Goal: Navigation & Orientation: Understand site structure

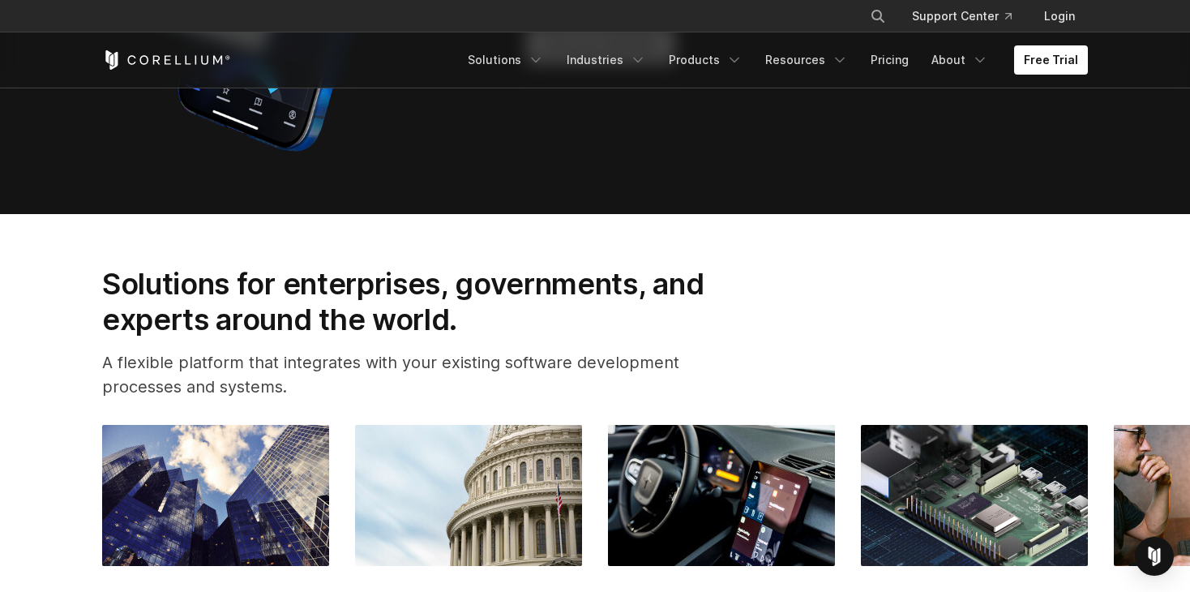
scroll to position [1297, 0]
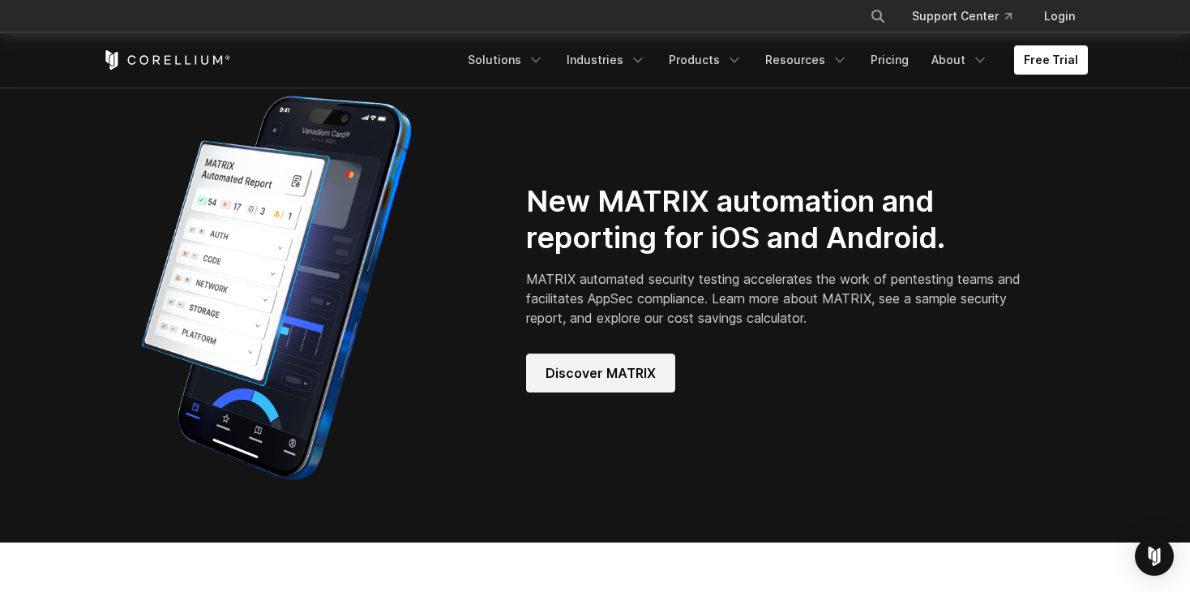
drag, startPoint x: 617, startPoint y: 398, endPoint x: 858, endPoint y: 282, distance: 267.9
click at [1056, 64] on link "Free Trial" at bounding box center [1051, 59] width 74 height 29
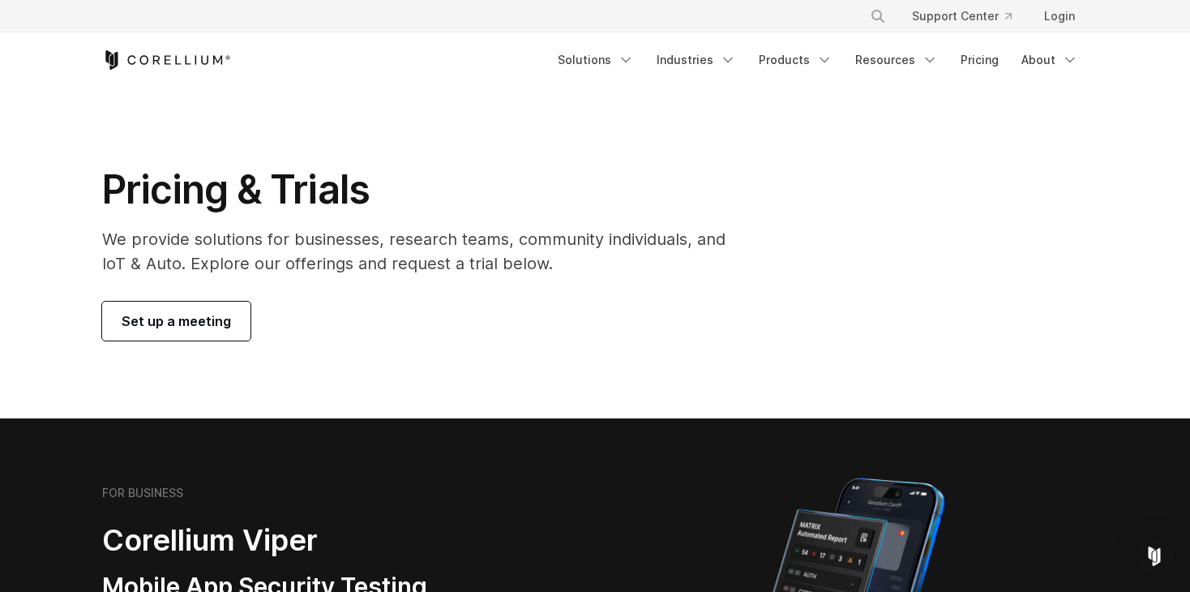
click at [203, 63] on icon "Corellium Home" at bounding box center [204, 59] width 7 height 9
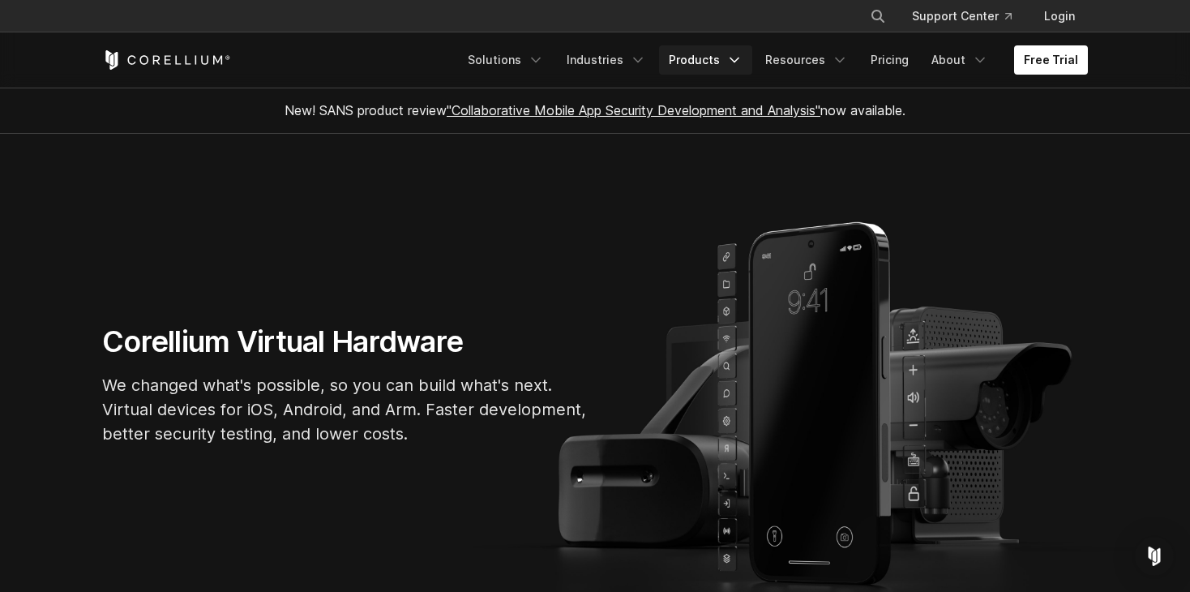
click at [722, 71] on link "Products" at bounding box center [705, 59] width 93 height 29
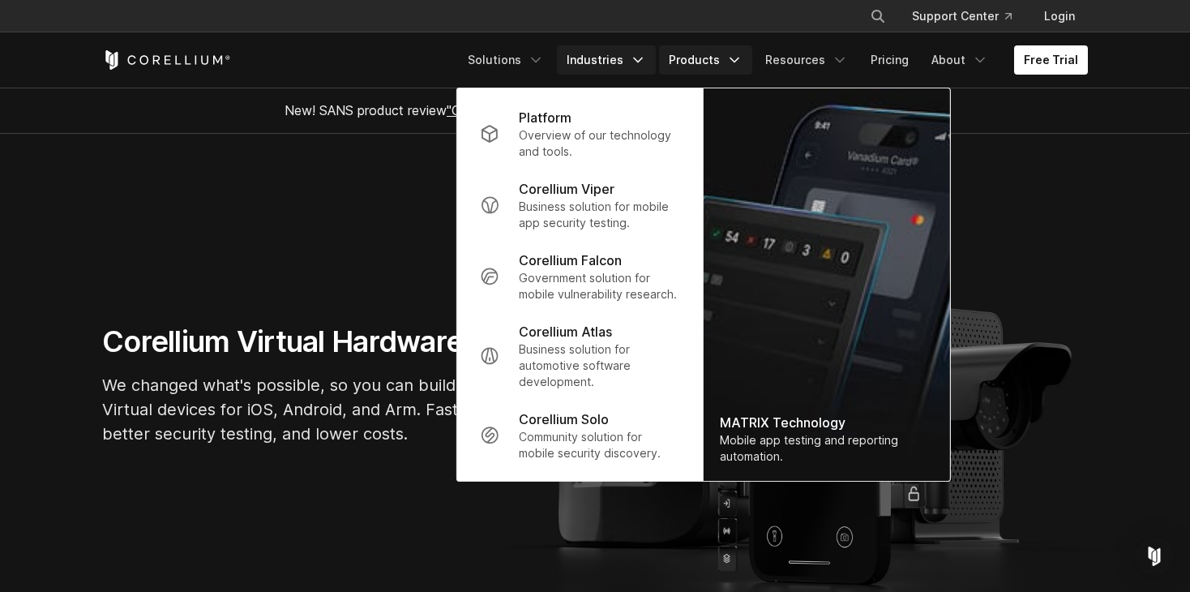
click at [604, 56] on link "Industries" at bounding box center [606, 59] width 99 height 29
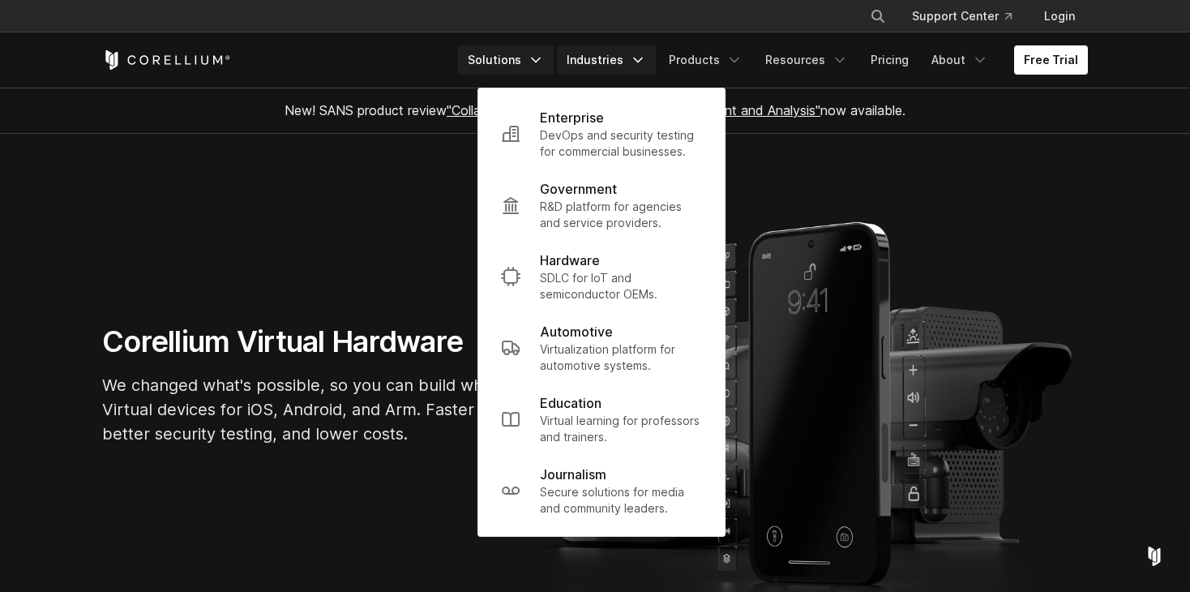
click at [534, 49] on link "Solutions" at bounding box center [506, 59] width 96 height 29
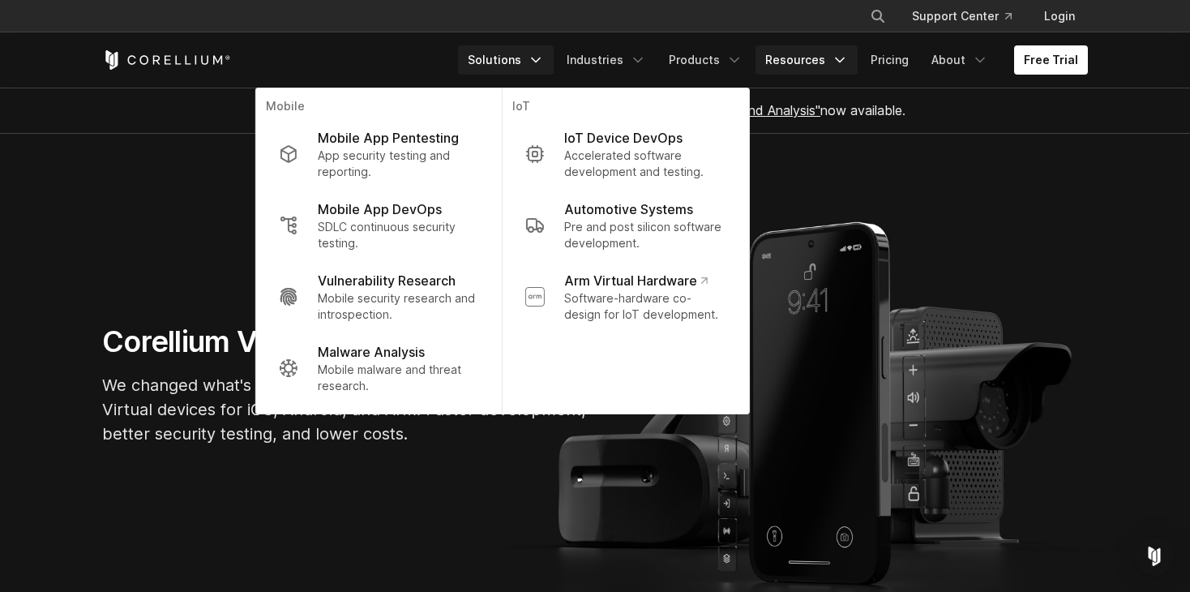
click at [793, 70] on link "Resources" at bounding box center [806, 59] width 102 height 29
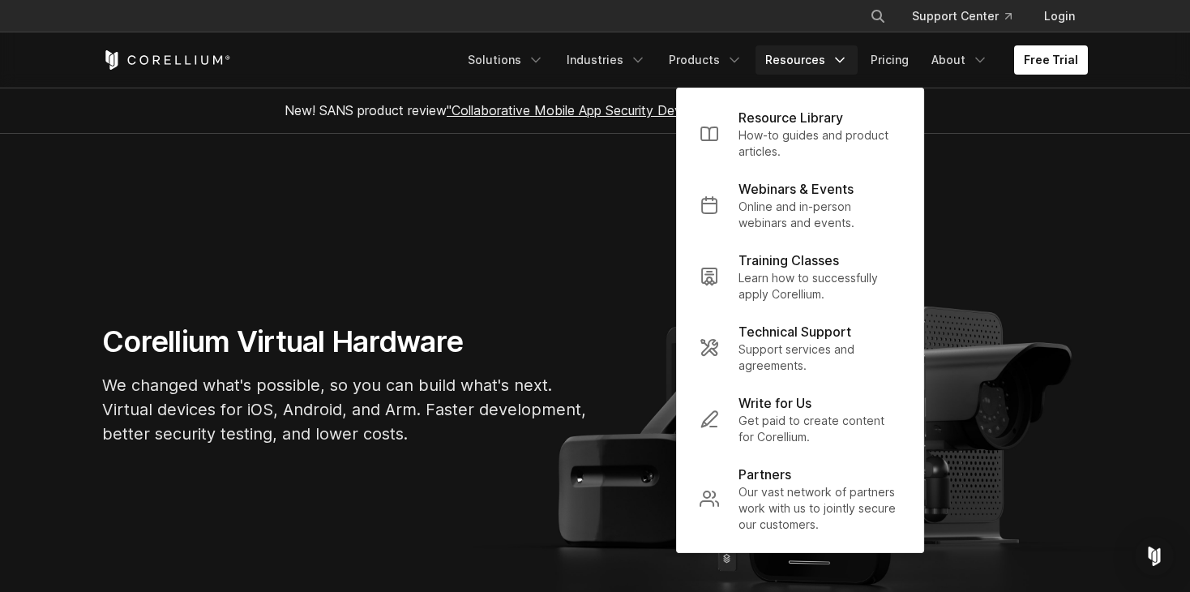
click at [547, 259] on section "Corellium Virtual Hardware We changed what's possible, so you can build what's …" at bounding box center [595, 391] width 1190 height 515
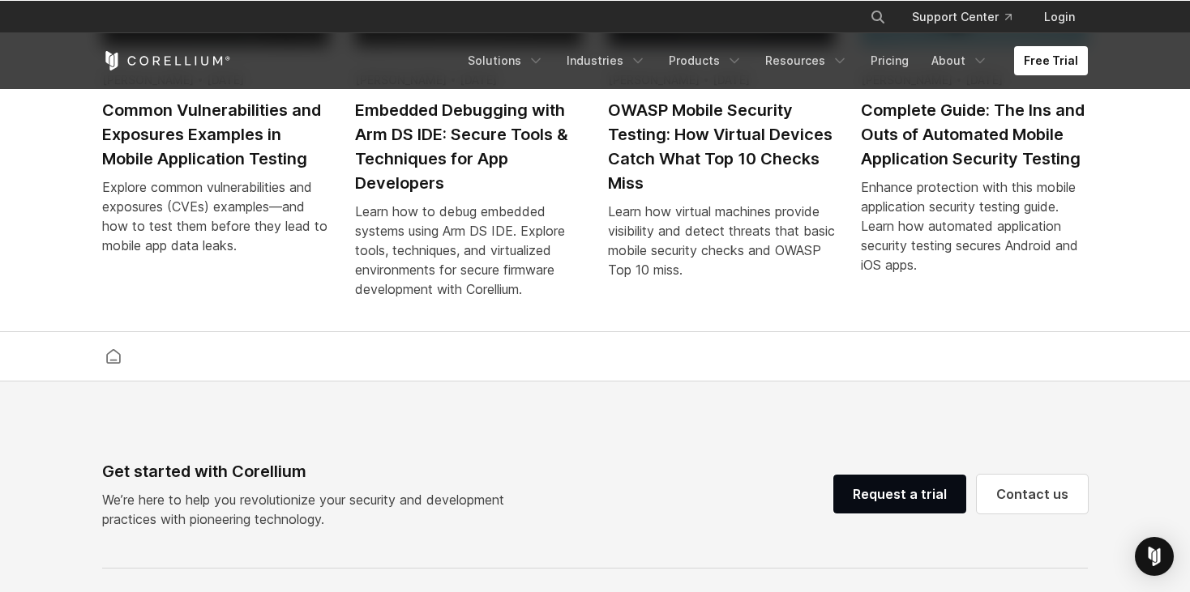
scroll to position [3566, 0]
